Goal: Task Accomplishment & Management: Complete application form

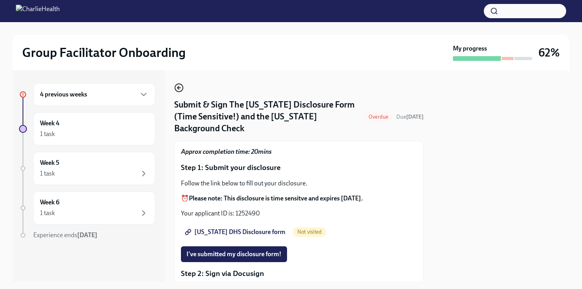
click at [177, 88] on icon "button" at bounding box center [178, 87] width 2 height 3
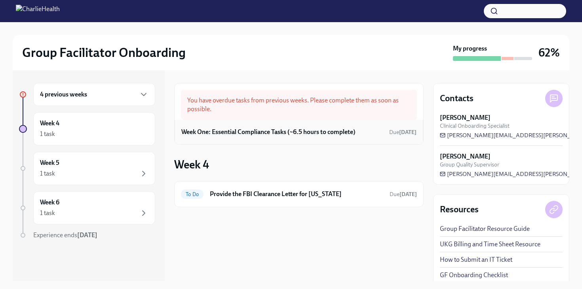
click at [273, 129] on h6 "Week One: Essential Compliance Tasks (~6.5 hours to complete)" at bounding box center [268, 132] width 174 height 9
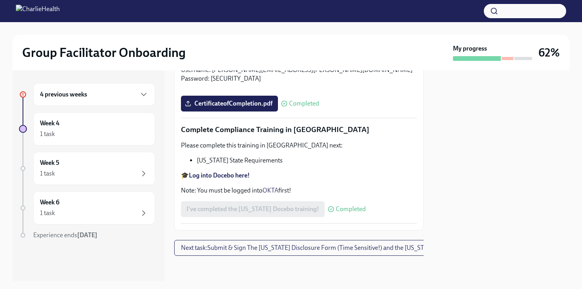
scroll to position [1752, 0]
click at [509, 56] on div at bounding box center [492, 58] width 79 height 5
click at [226, 244] on span "Next task : Submit & Sign The [US_STATE] Disclosure Form (Time Sensitive!) and …" at bounding box center [334, 248] width 307 height 8
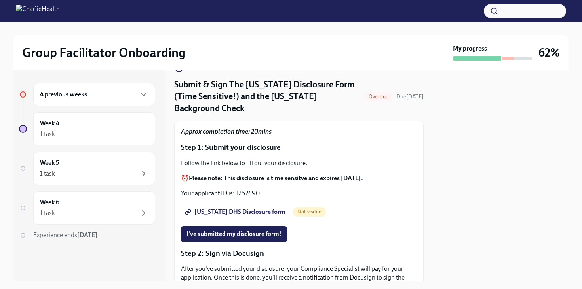
scroll to position [27, 0]
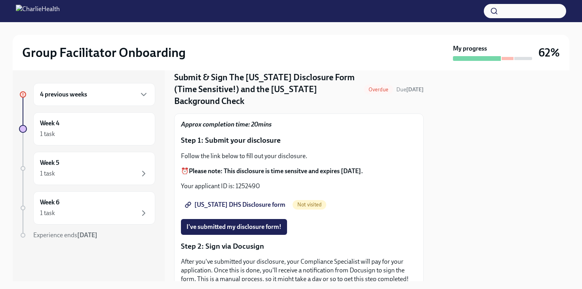
click at [227, 201] on span "[US_STATE] DHS Disclosure form" at bounding box center [235, 205] width 99 height 8
click at [237, 182] on p "Your applicant ID is: 1252490" at bounding box center [299, 186] width 236 height 9
drag, startPoint x: 237, startPoint y: 181, endPoint x: 249, endPoint y: 181, distance: 12.3
click at [249, 182] on p "Your applicant ID is: 1252490" at bounding box center [299, 186] width 236 height 9
click at [248, 174] on div "Follow the link below to fill out your disclosure. ⏰ Please note: This disclosu…" at bounding box center [299, 171] width 236 height 39
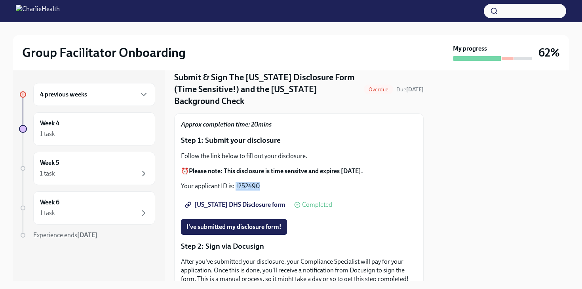
drag, startPoint x: 236, startPoint y: 180, endPoint x: 260, endPoint y: 180, distance: 24.5
click at [260, 182] on p "Your applicant ID is: 1252490" at bounding box center [299, 186] width 236 height 9
copy p "1252490"
click at [282, 172] on div "Follow the link below to fill out your disclosure. ⏰ Please note: This disclosu…" at bounding box center [299, 171] width 236 height 39
drag, startPoint x: 236, startPoint y: 180, endPoint x: 259, endPoint y: 182, distance: 23.4
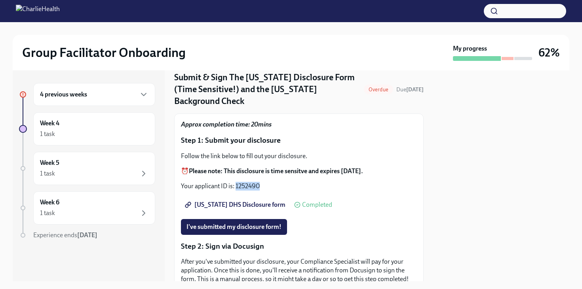
click at [259, 182] on p "Your applicant ID is: 1252490" at bounding box center [299, 186] width 236 height 9
copy p "1252490"
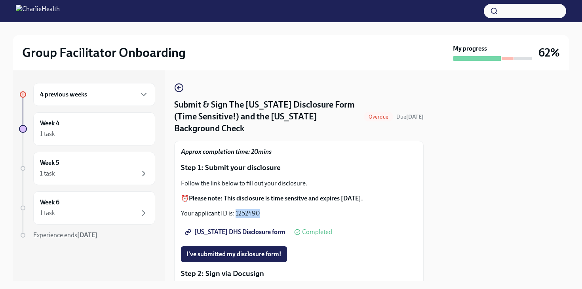
scroll to position [21, 0]
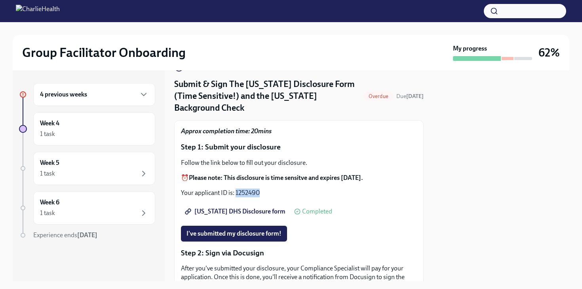
click at [236, 208] on span "[US_STATE] DHS Disclosure form" at bounding box center [235, 212] width 99 height 8
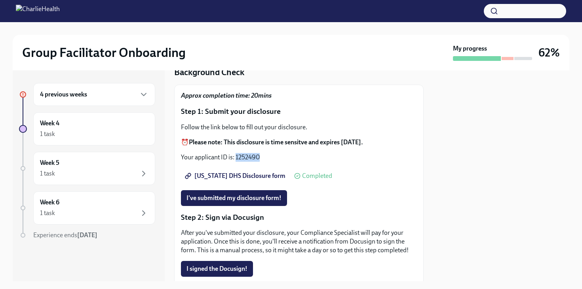
scroll to position [57, 0]
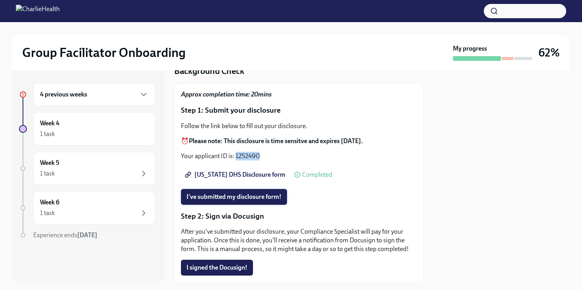
click at [215, 193] on span "I've submitted my disclosure form!" at bounding box center [233, 197] width 95 height 8
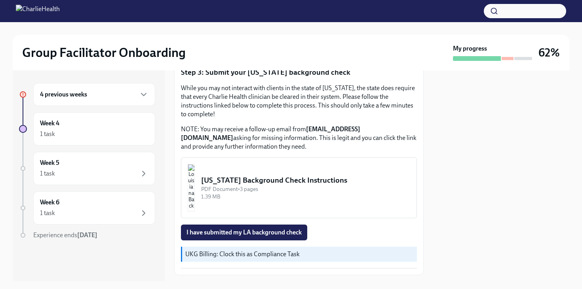
scroll to position [258, 0]
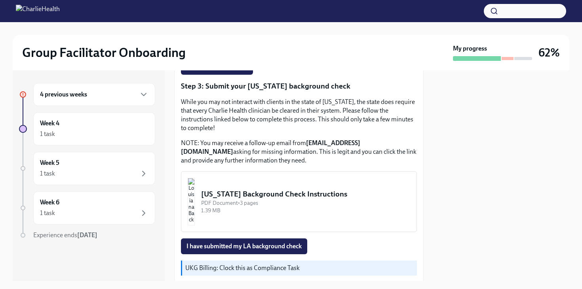
click at [250, 192] on div "[US_STATE] Background Check Instructions" at bounding box center [305, 194] width 209 height 10
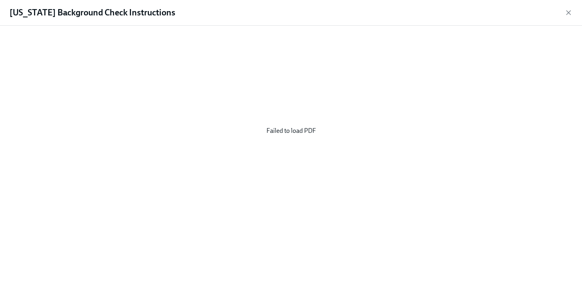
click at [292, 134] on div "Failed to load PDF" at bounding box center [291, 131] width 556 height 198
click at [565, 11] on icon "button" at bounding box center [568, 13] width 8 height 8
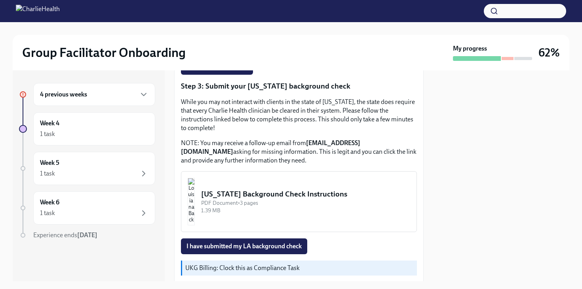
click at [320, 171] on button "[US_STATE] Background Check Instructions PDF Document • 3 pages 1.39 MB" at bounding box center [299, 201] width 236 height 61
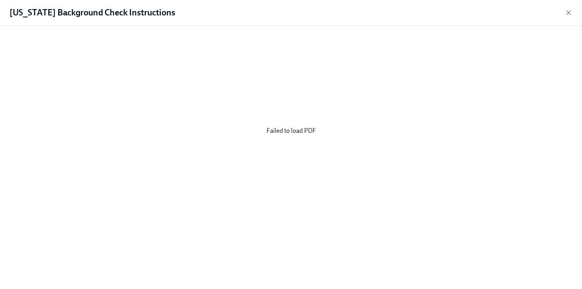
click at [296, 125] on div "Failed to load PDF" at bounding box center [291, 131] width 556 height 198
click at [568, 11] on icon "button" at bounding box center [568, 13] width 8 height 8
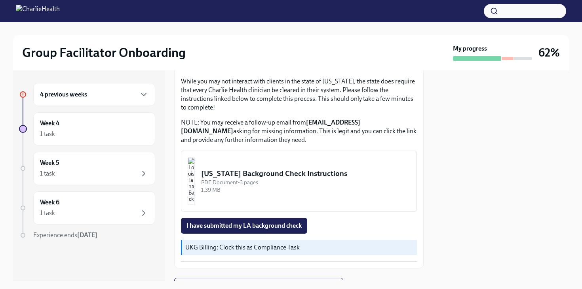
scroll to position [286, 0]
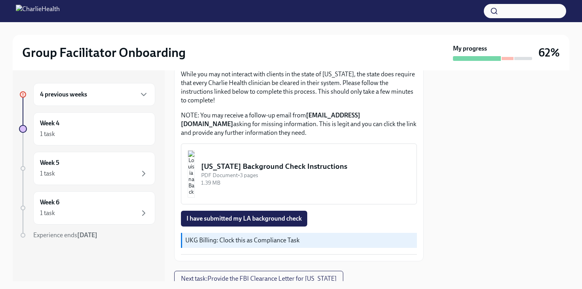
click at [233, 153] on button "[US_STATE] Background Check Instructions PDF Document • 3 pages 1.39 MB" at bounding box center [299, 174] width 236 height 61
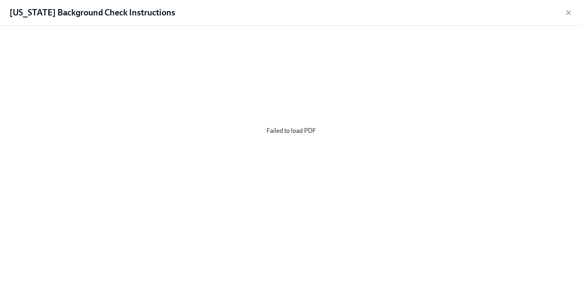
click at [275, 131] on div "Failed to load PDF" at bounding box center [291, 131] width 556 height 198
click at [569, 10] on icon "button" at bounding box center [568, 13] width 8 height 8
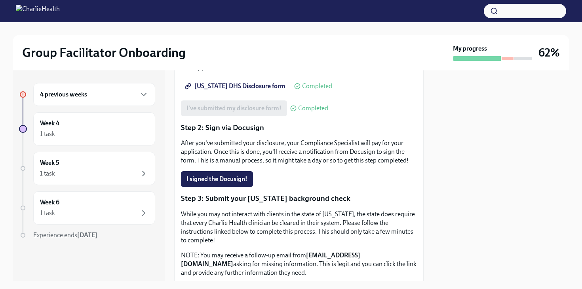
scroll to position [171, 0]
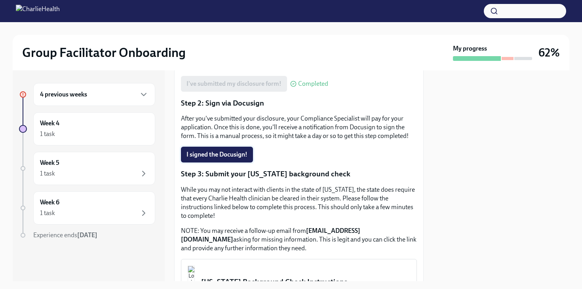
click at [216, 151] on span "I signed the Docusign!" at bounding box center [216, 155] width 61 height 8
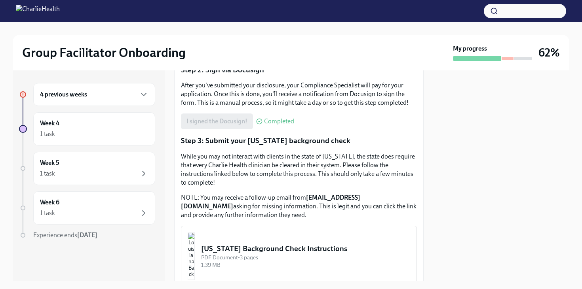
scroll to position [205, 0]
